Goal: Check status: Check status

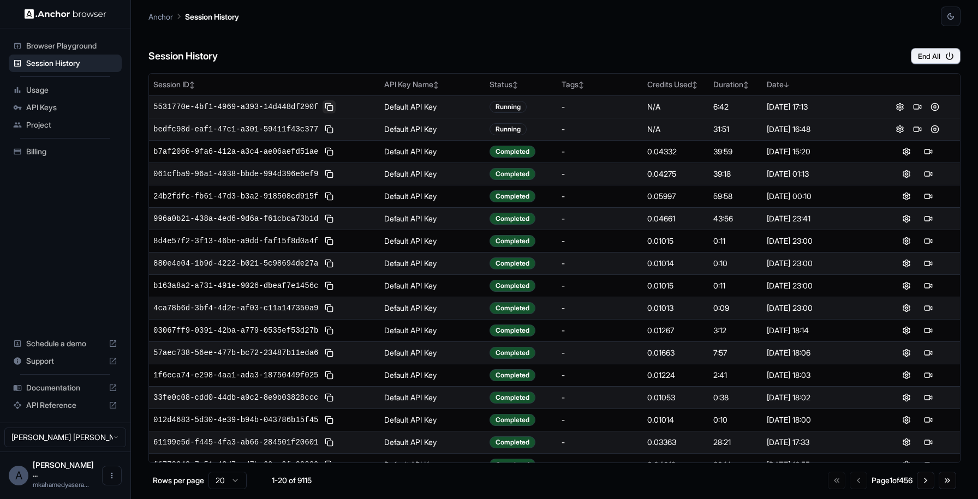
click at [331, 105] on button at bounding box center [329, 106] width 13 height 13
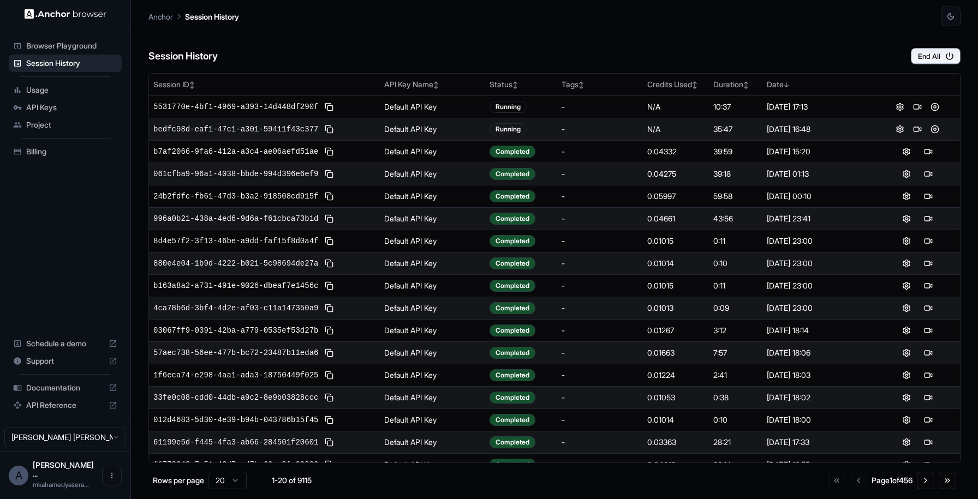
click at [270, 102] on span "5531770e-4bf1-4969-a393-14d448df290f" at bounding box center [235, 107] width 165 height 11
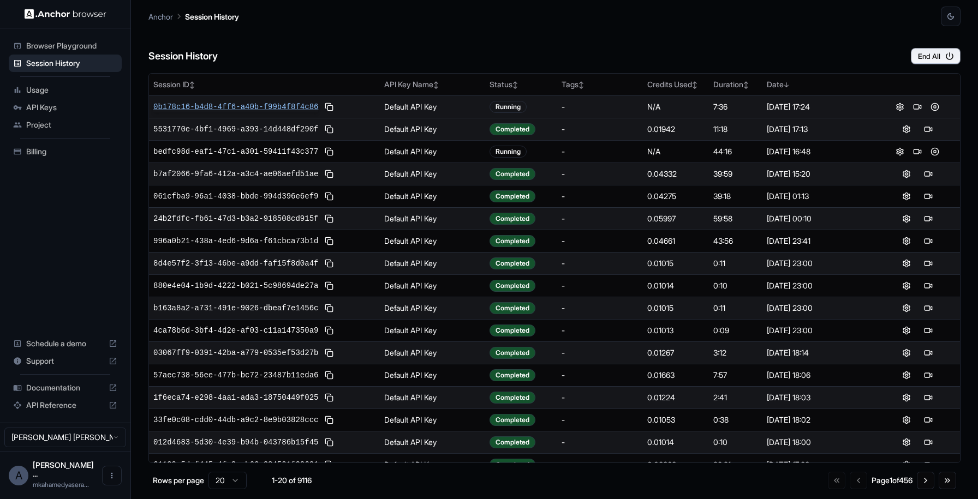
click at [282, 104] on span "0b178c16-b4d8-4ff6-a40b-f99b4f8f4c86" at bounding box center [235, 107] width 165 height 11
click at [330, 106] on button at bounding box center [329, 106] width 13 height 13
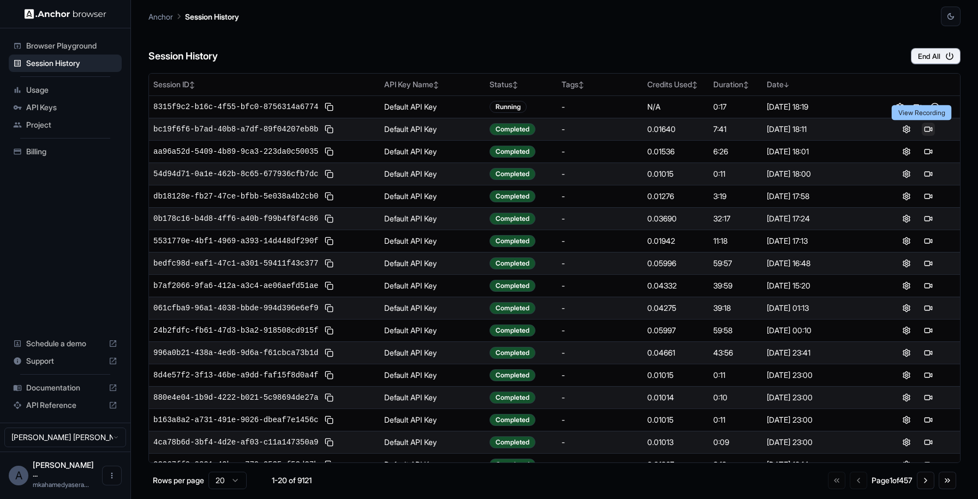
click at [923, 129] on button at bounding box center [928, 129] width 13 height 13
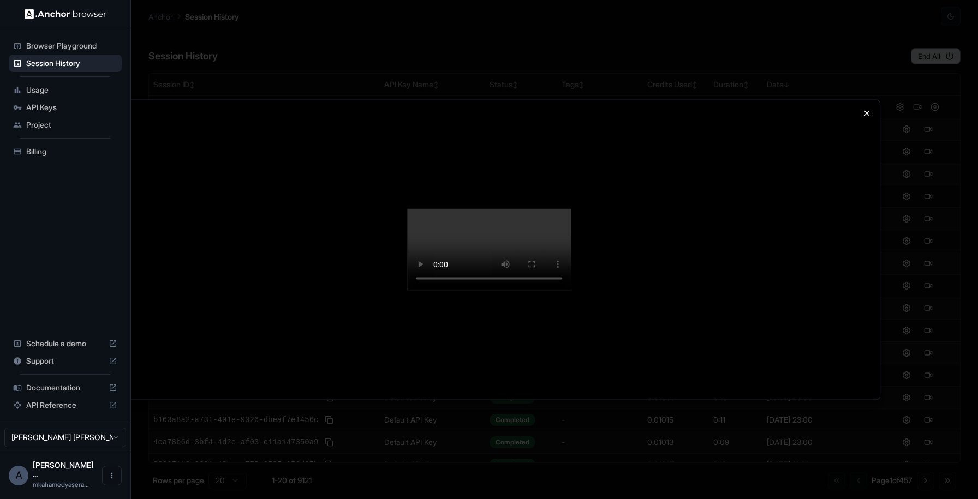
drag, startPoint x: 873, startPoint y: 60, endPoint x: 866, endPoint y: 67, distance: 10.0
click at [872, 100] on div at bounding box center [489, 250] width 782 height 300
click at [866, 109] on icon "button" at bounding box center [866, 113] width 9 height 9
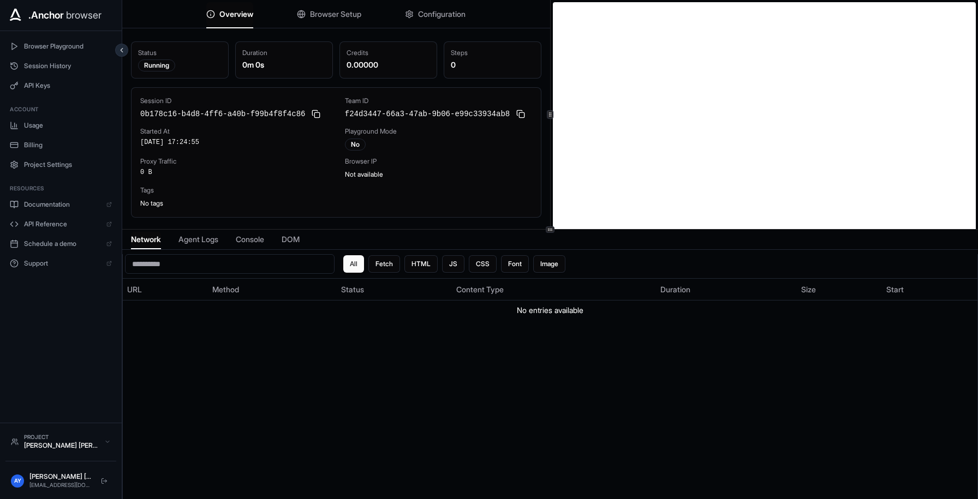
scroll to position [2, 0]
